Goal: Task Accomplishment & Management: Manage account settings

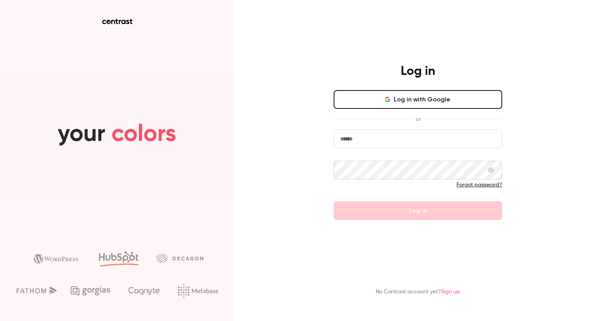
click at [381, 140] on input "email" at bounding box center [417, 138] width 168 height 19
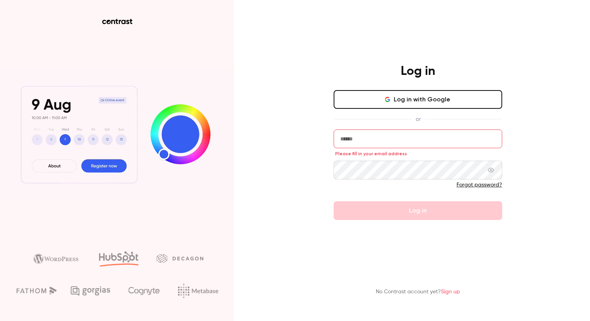
click at [383, 135] on input "email" at bounding box center [417, 138] width 168 height 19
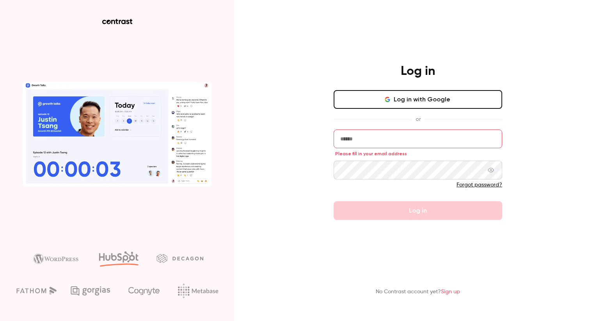
type input "**********"
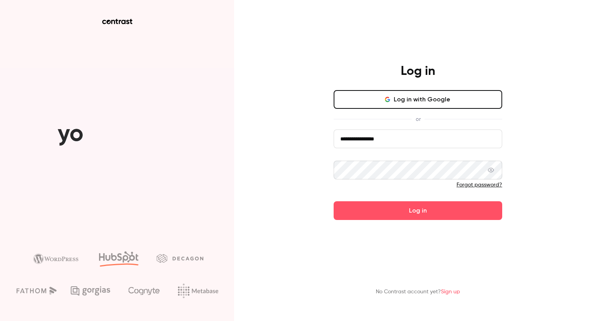
click at [379, 234] on main "**********" at bounding box center [417, 160] width 203 height 321
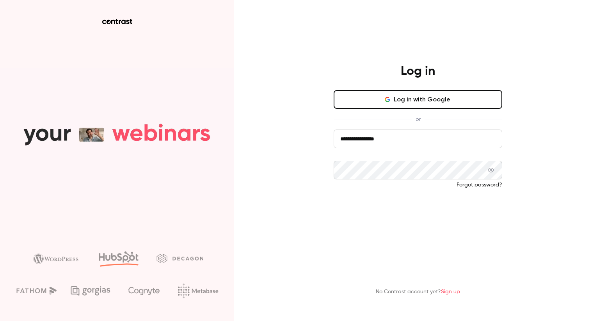
click at [384, 210] on button "Log in" at bounding box center [417, 210] width 168 height 19
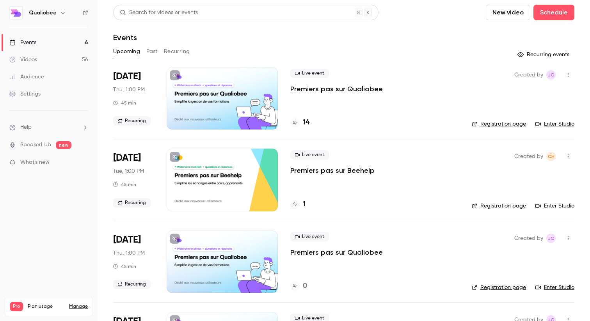
click at [357, 113] on div "Live event Premiers pas sur Qualiobee 14" at bounding box center [374, 98] width 169 height 62
click at [181, 55] on button "Recurring" at bounding box center [177, 51] width 26 height 12
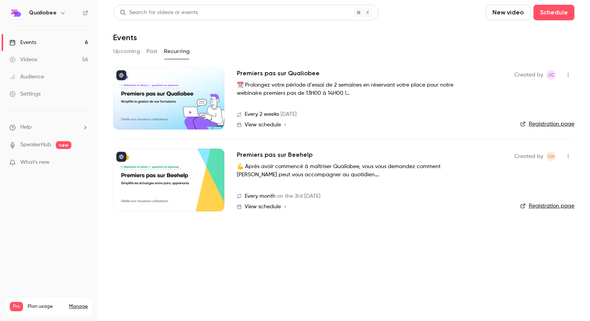
click at [566, 158] on icon "button" at bounding box center [568, 156] width 6 height 5
click at [308, 156] on div at bounding box center [295, 160] width 590 height 321
click at [294, 157] on h2 "Premiers pas sur Beehelp" at bounding box center [275, 154] width 76 height 9
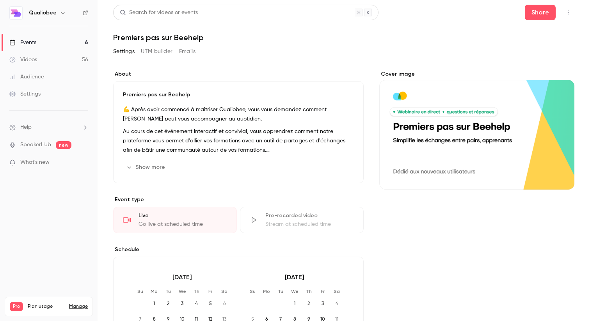
click at [568, 7] on button "button" at bounding box center [568, 12] width 12 height 12
click at [538, 35] on div "Unpublish from Channel" at bounding box center [538, 32] width 62 height 8
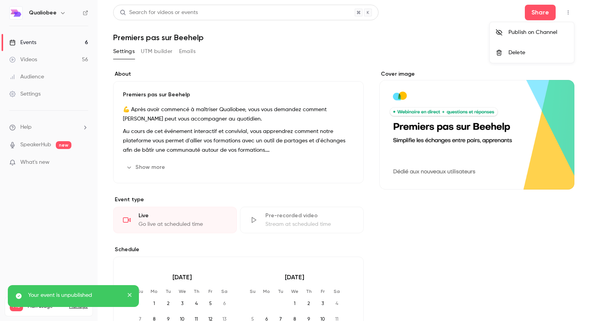
click at [411, 60] on div at bounding box center [295, 160] width 590 height 321
click at [37, 42] on link "Events 6" at bounding box center [48, 42] width 97 height 17
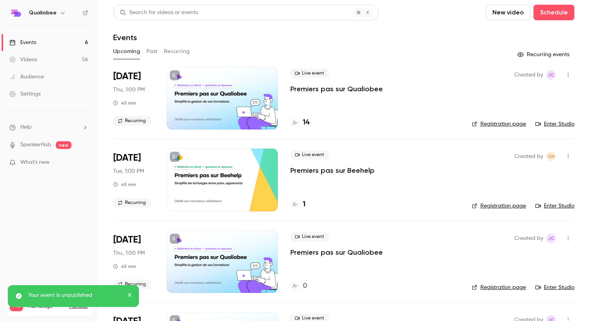
click at [437, 172] on div "Live event Premiers pas sur Beehelp" at bounding box center [374, 162] width 169 height 25
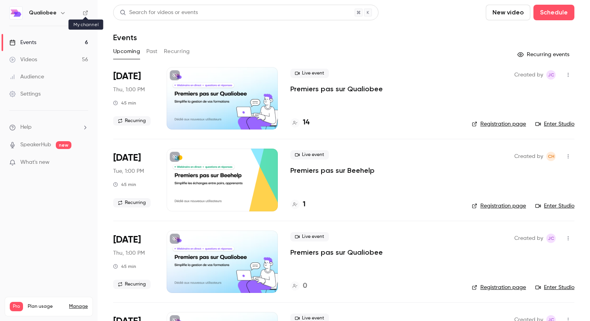
click at [87, 13] on icon at bounding box center [85, 12] width 5 height 5
click at [164, 50] on button "Recurring" at bounding box center [177, 51] width 26 height 12
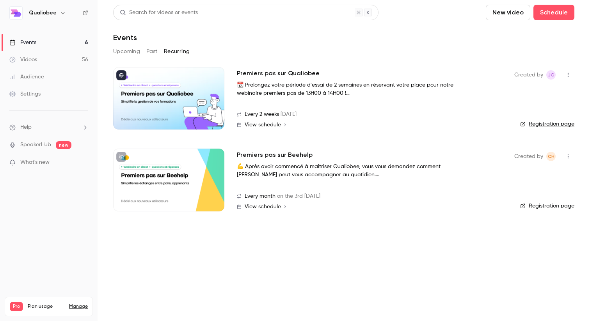
click at [32, 40] on div "Events" at bounding box center [22, 43] width 27 height 8
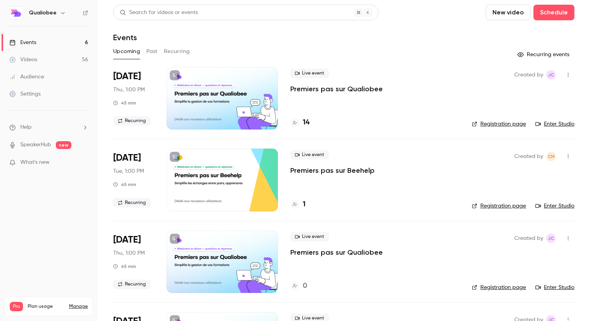
click at [333, 169] on p "Premiers pas sur Beehelp" at bounding box center [332, 170] width 84 height 9
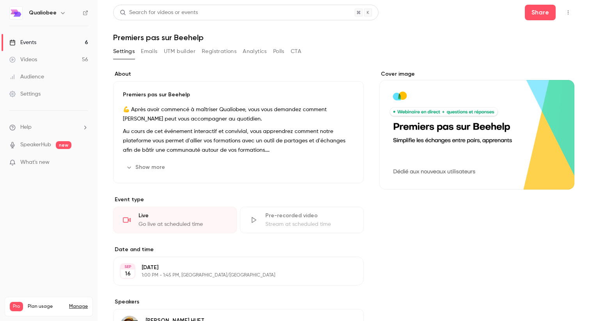
click at [222, 51] on button "Registrations" at bounding box center [219, 51] width 35 height 12
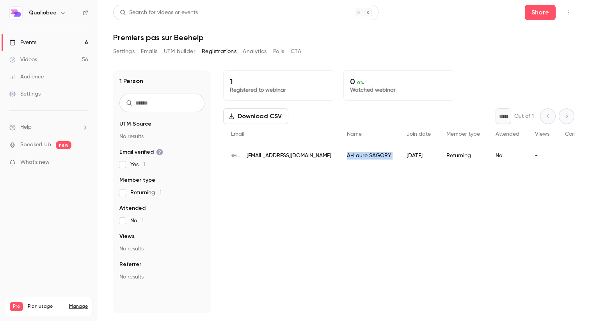
drag, startPoint x: 359, startPoint y: 156, endPoint x: 306, endPoint y: 156, distance: 53.4
click at [306, 156] on div "[EMAIL_ADDRESS][DOMAIN_NAME] A-[PERSON_NAME] [DATE] Returning No -" at bounding box center [561, 156] width 676 height 22
copy div "A-[PERSON_NAME]"
